Goal: Find contact information

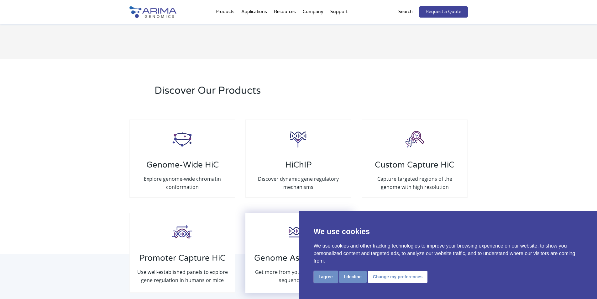
drag, startPoint x: 329, startPoint y: 274, endPoint x: 317, endPoint y: 228, distance: 47.4
click at [329, 239] on button "I agree" at bounding box center [326, 277] width 24 height 12
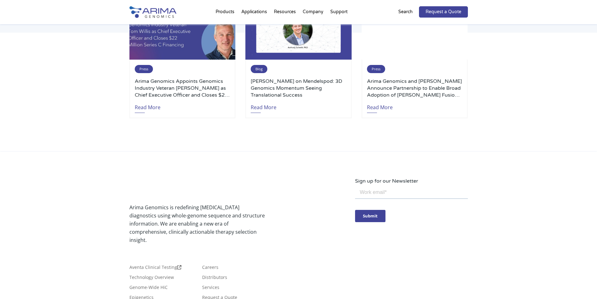
scroll to position [1447, 0]
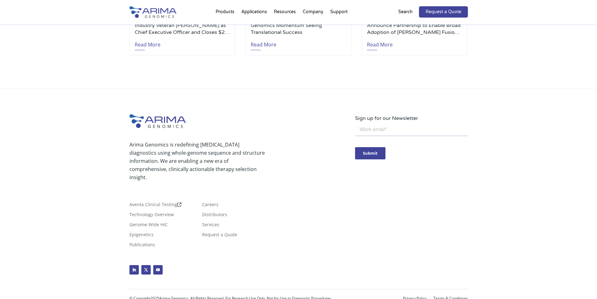
click at [406, 239] on div "© Copyright 2025 Arima Genomics. All Rights Reserved. For Research Use Only. No…" at bounding box center [298, 297] width 338 height 11
click at [409, 239] on link "Privacy Policy" at bounding box center [415, 298] width 24 height 4
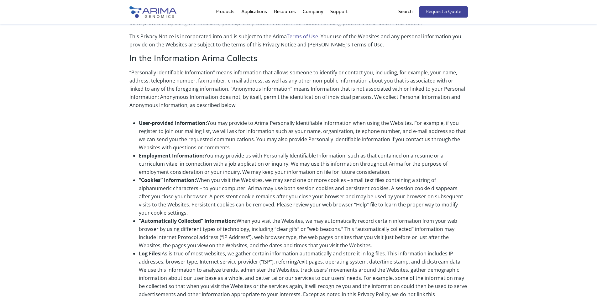
scroll to position [946, 0]
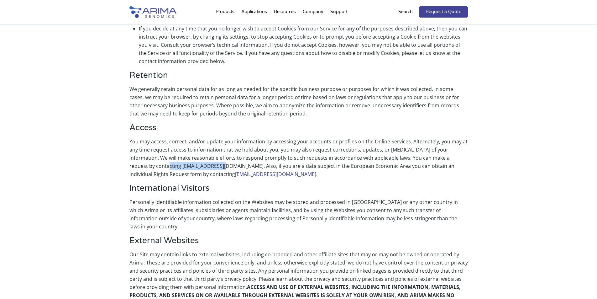
drag, startPoint x: 125, startPoint y: 150, endPoint x: 189, endPoint y: 150, distance: 63.6
drag, startPoint x: 169, startPoint y: 152, endPoint x: 190, endPoint y: 151, distance: 20.4
